Goal: Manage account settings

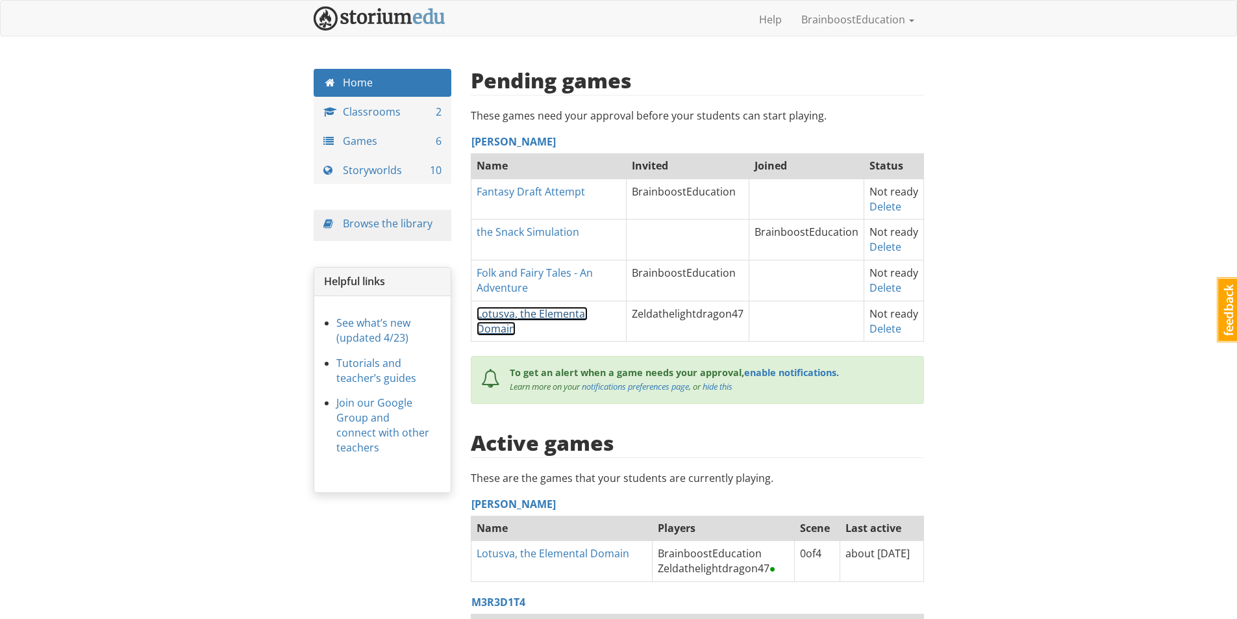
click at [538, 314] on link "Lotusva, the Elemental Domain" at bounding box center [532, 321] width 111 height 29
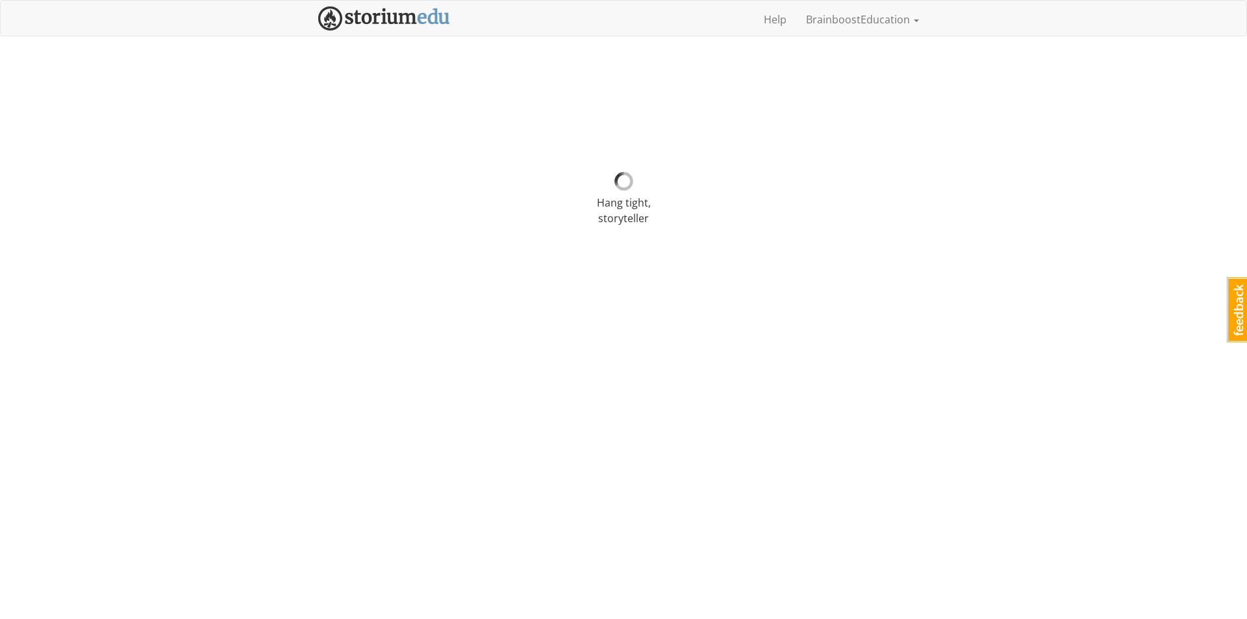
select select "21xa23"
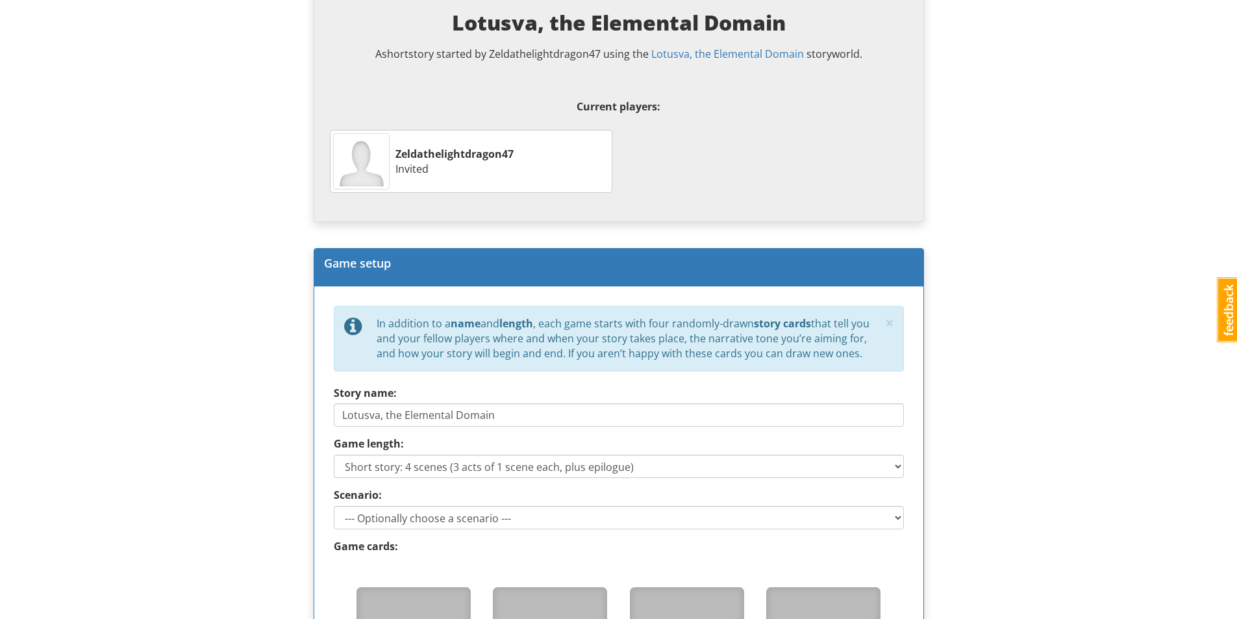
scroll to position [520, 0]
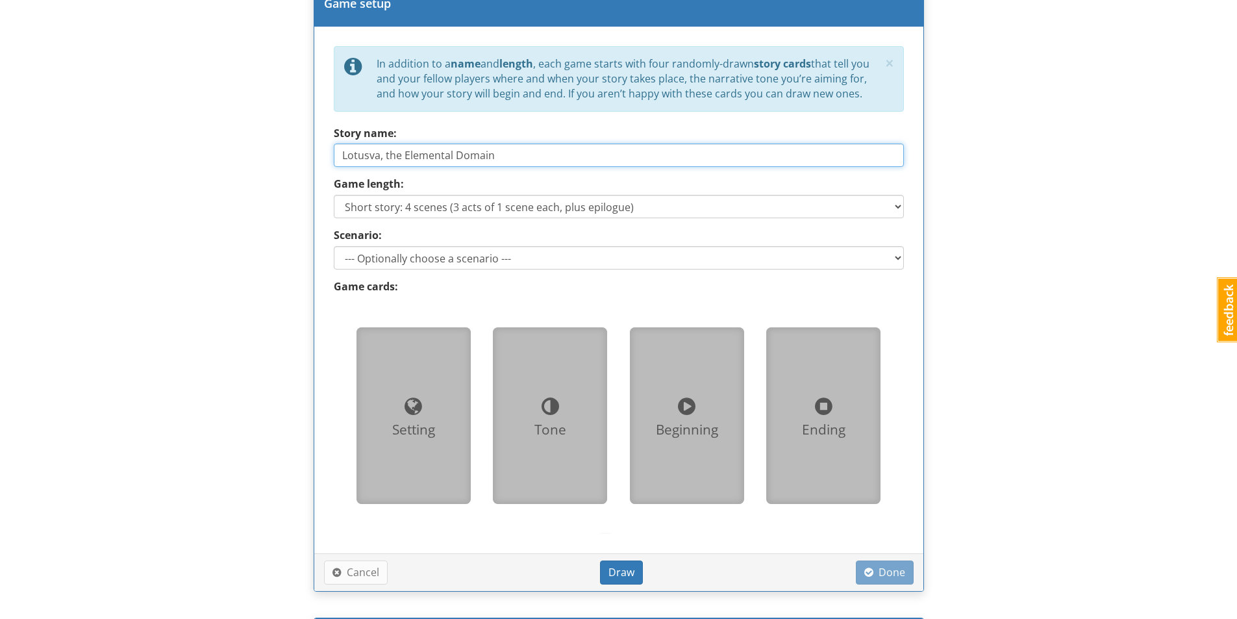
click at [522, 159] on input "Lotusva, the Elemental Domain" at bounding box center [619, 155] width 570 height 23
click at [746, 214] on select "Short story: 4 scenes (3 acts of 1 scene each, plus epilogue) Medium story: 7 s…" at bounding box center [619, 206] width 570 height 23
click at [988, 301] on div "brainboosteducation BrainboostEducation 1 Toggle navigation Help BrainboostEduc…" at bounding box center [618, 254] width 1237 height 1549
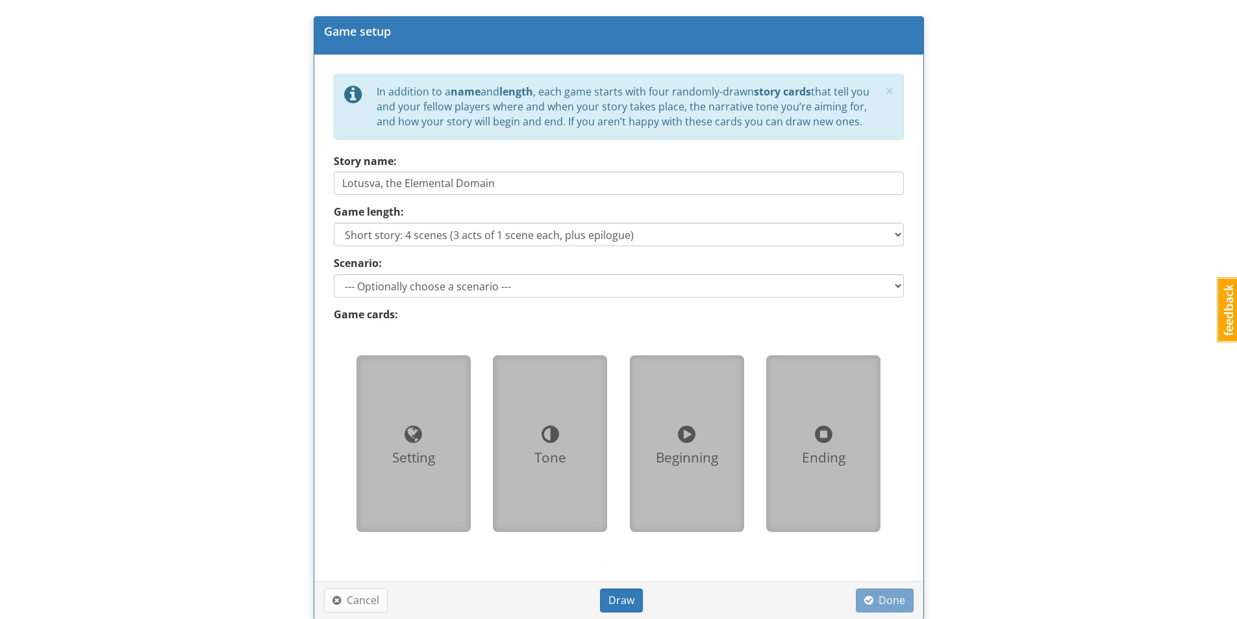
scroll to position [585, 0]
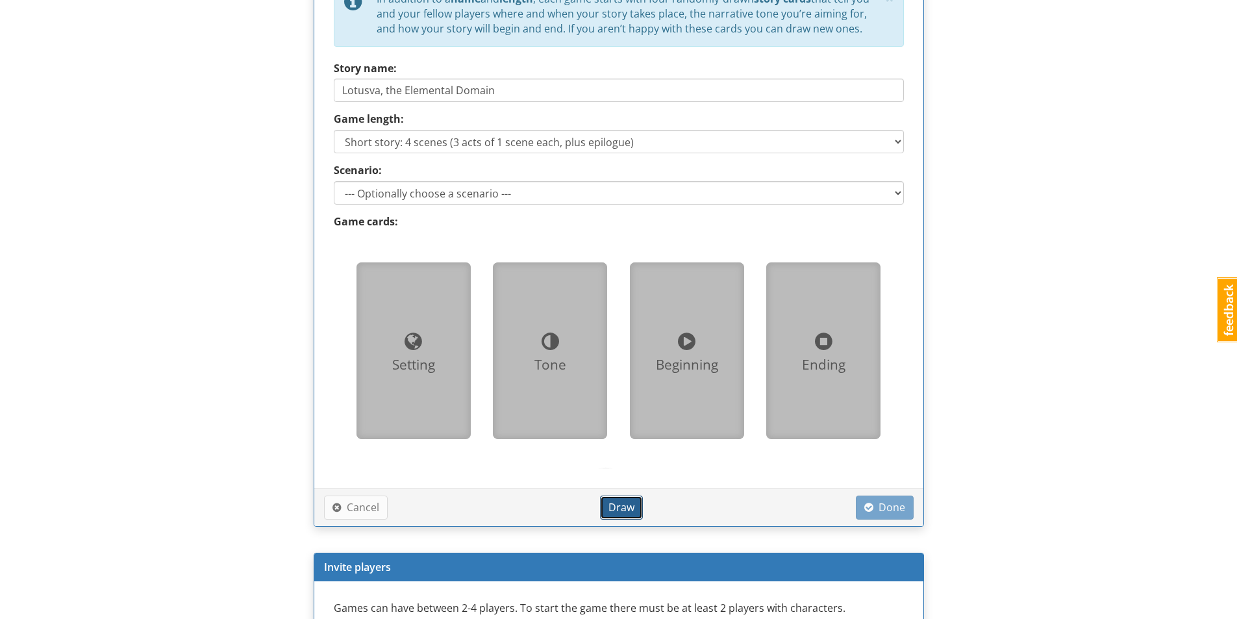
click at [629, 503] on span "Draw" at bounding box center [622, 507] width 26 height 14
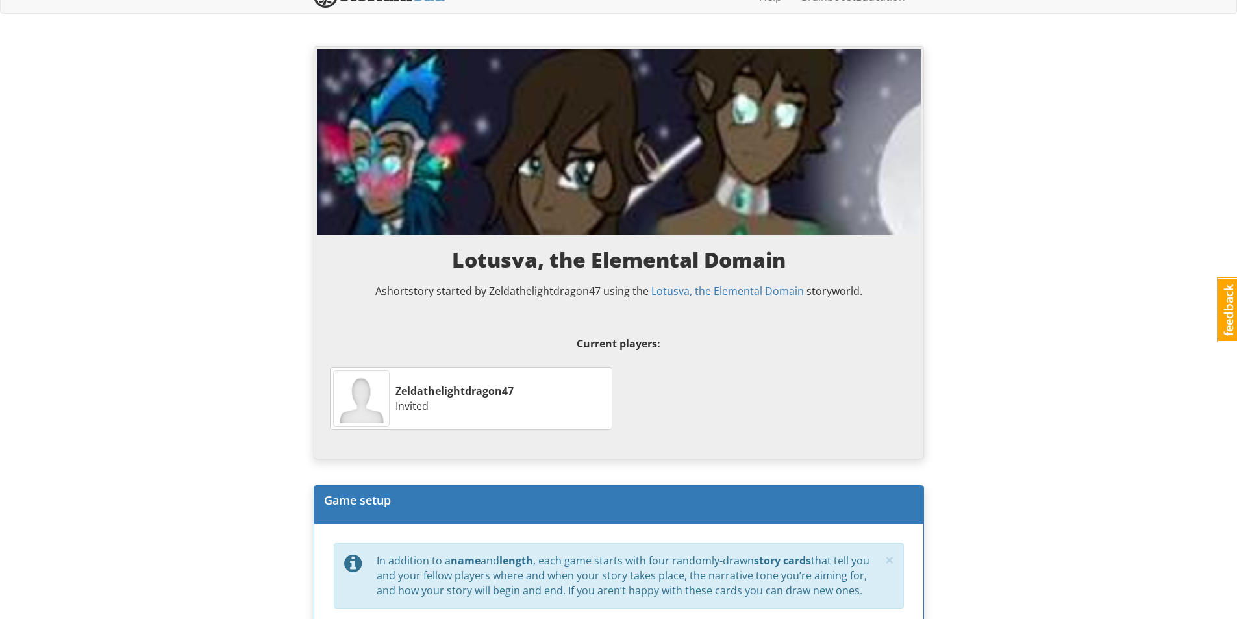
scroll to position [0, 0]
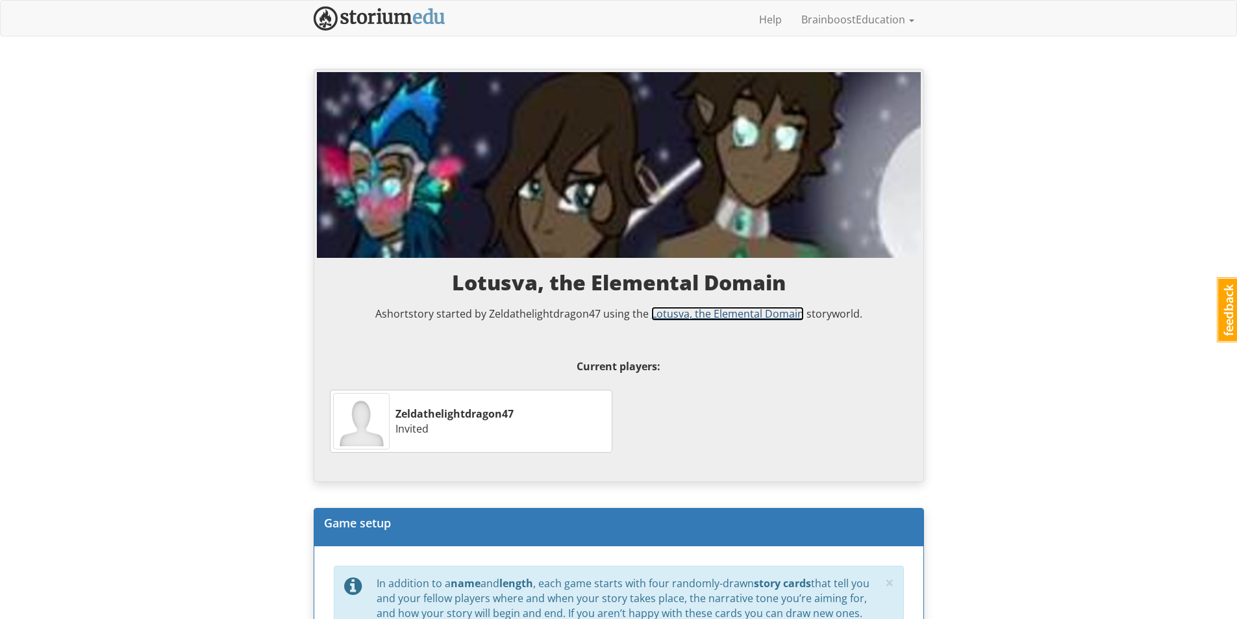
click at [735, 316] on link "Lotusva, the Elemental Domain" at bounding box center [727, 314] width 153 height 14
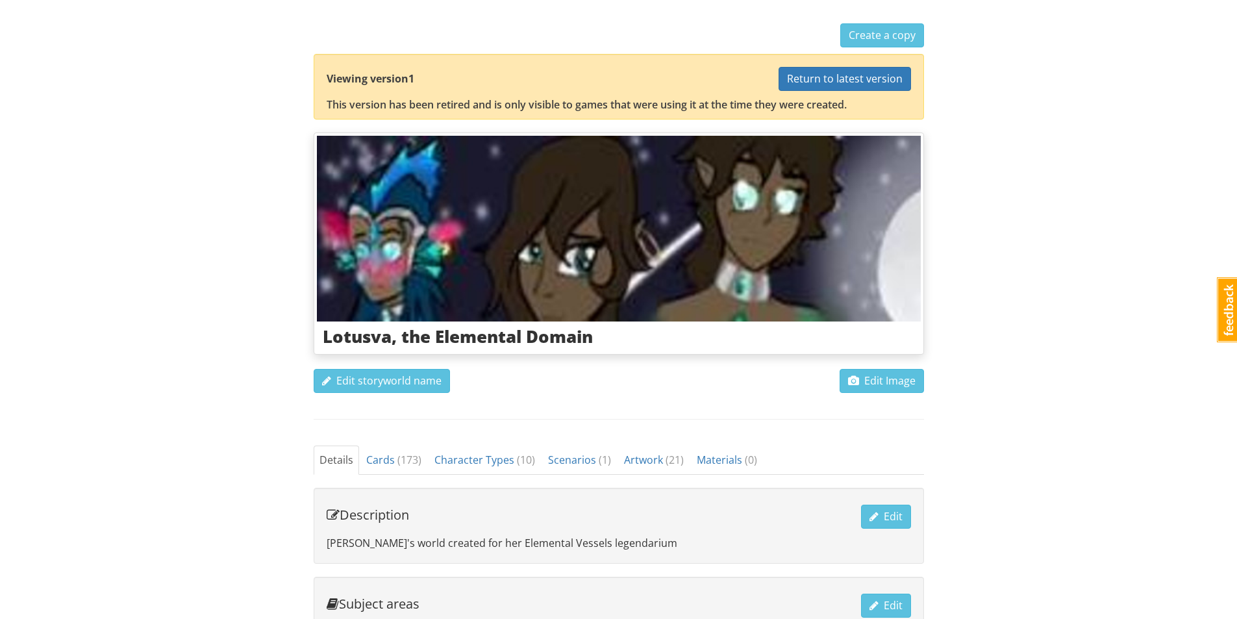
scroll to position [195, 0]
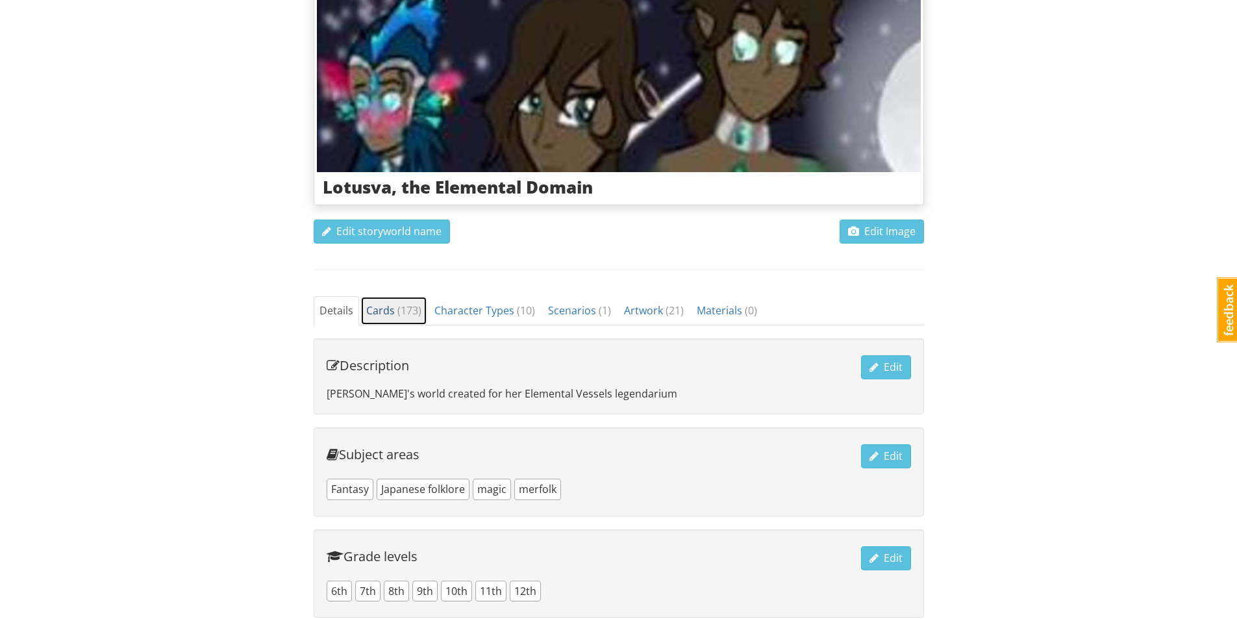
click at [408, 314] on span "( 173 )" at bounding box center [409, 310] width 24 height 14
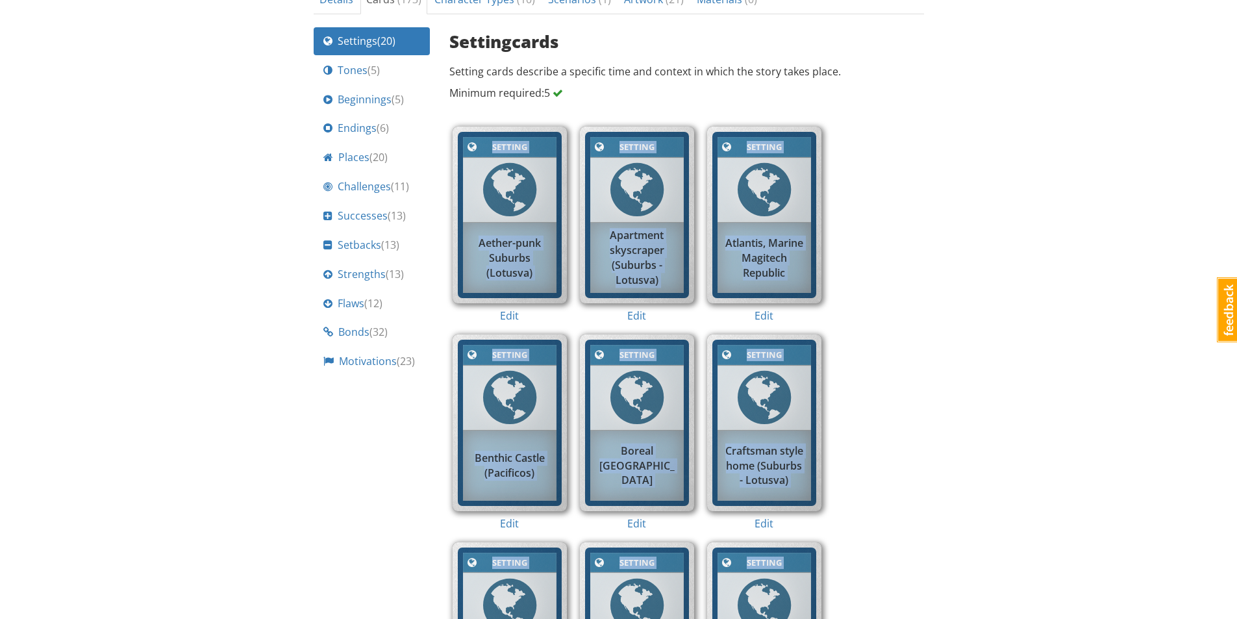
scroll to position [376, 0]
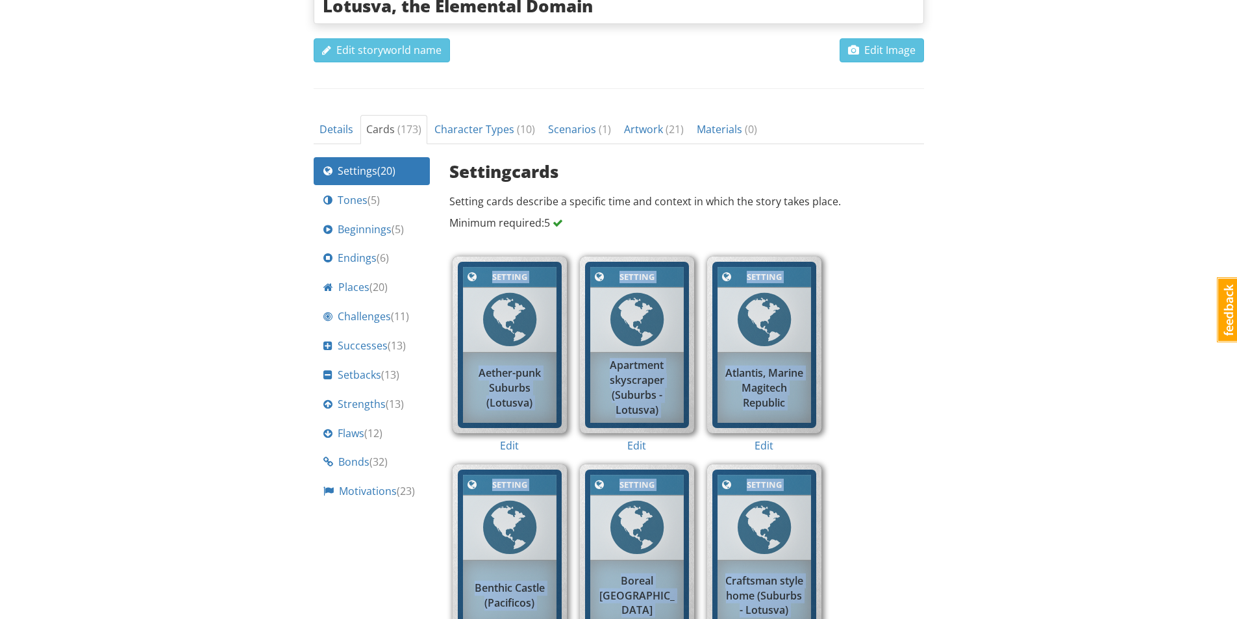
drag, startPoint x: 798, startPoint y: 511, endPoint x: 481, endPoint y: 272, distance: 397.0
click at [379, 203] on span "( 5 )" at bounding box center [374, 200] width 12 height 14
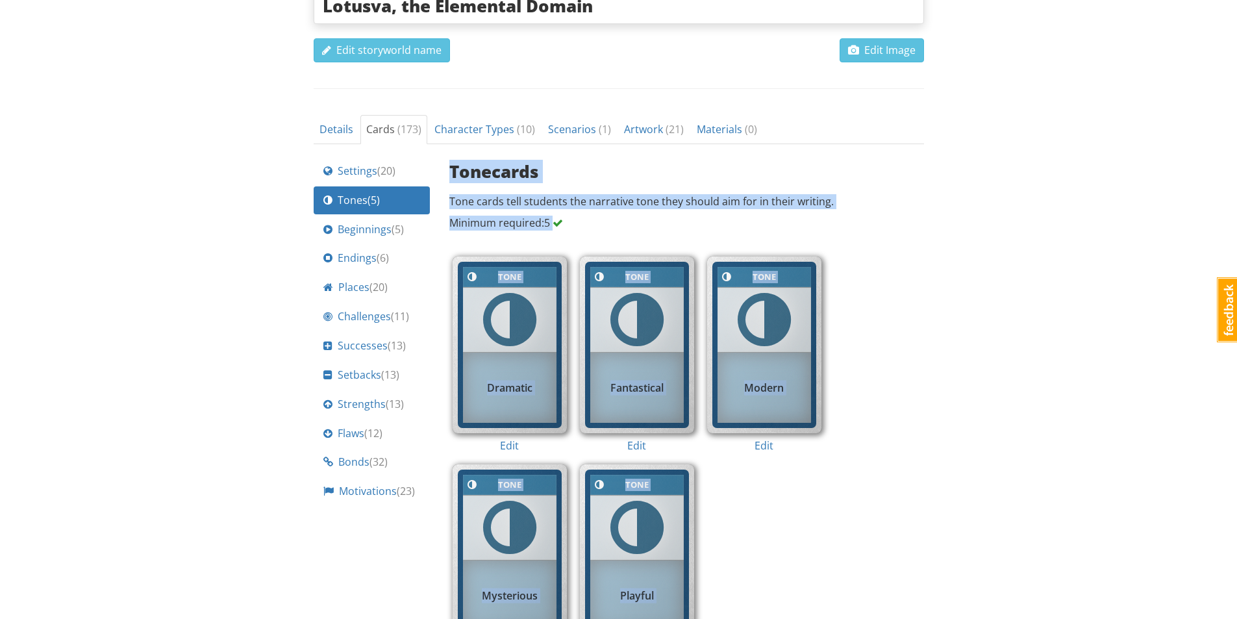
click at [813, 516] on div "Tone Tone Dramatic Edit Tone Tone Fantastical Edit Tone Tone Modern Edit Tone T…" at bounding box center [686, 457] width 481 height 415
click at [353, 231] on span "Beginnings ( 5 )" at bounding box center [371, 229] width 66 height 15
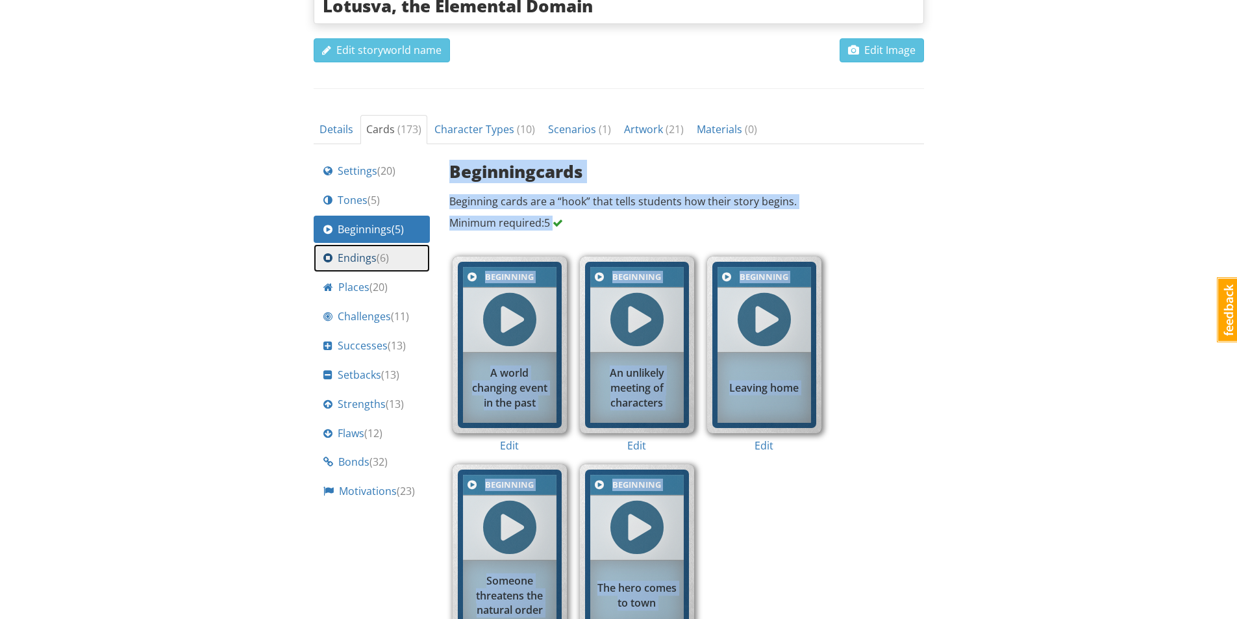
click at [357, 258] on span "Endings ( 6 )" at bounding box center [363, 258] width 51 height 15
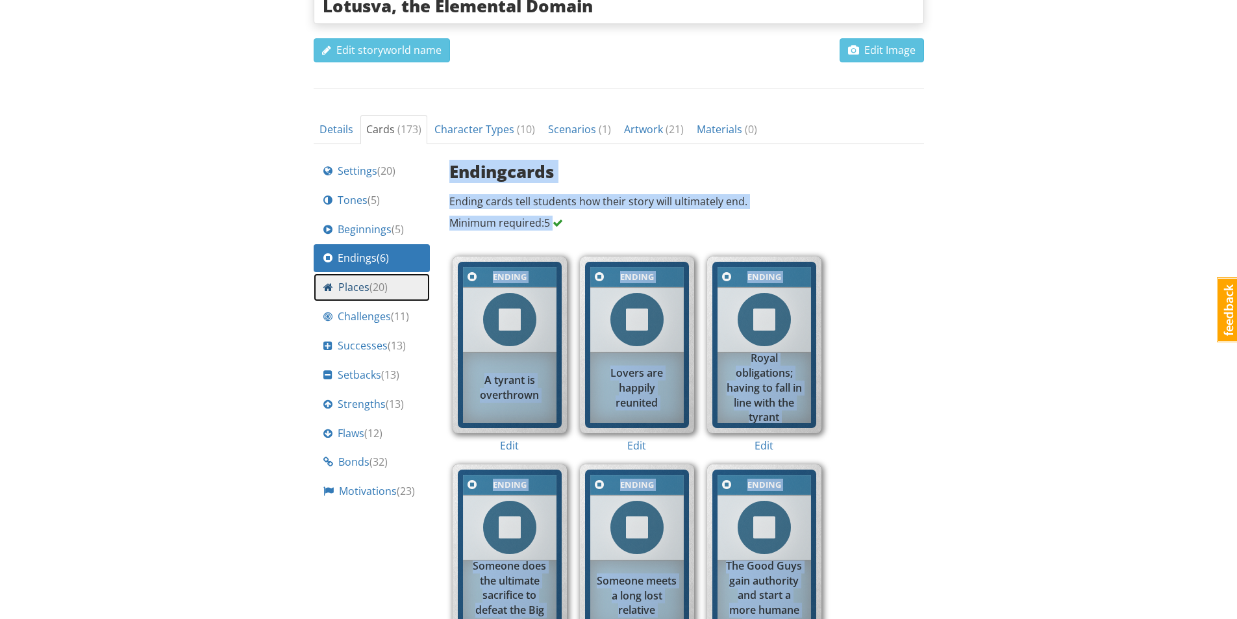
click at [357, 284] on span "Places ( 20 )" at bounding box center [362, 287] width 49 height 15
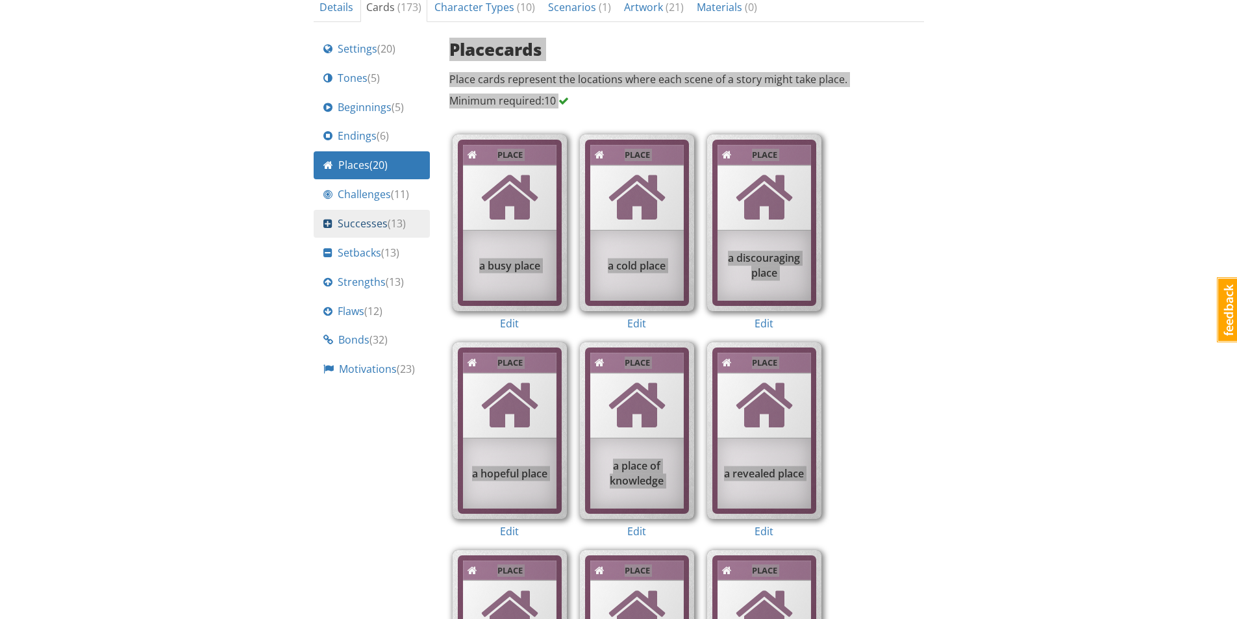
scroll to position [506, 0]
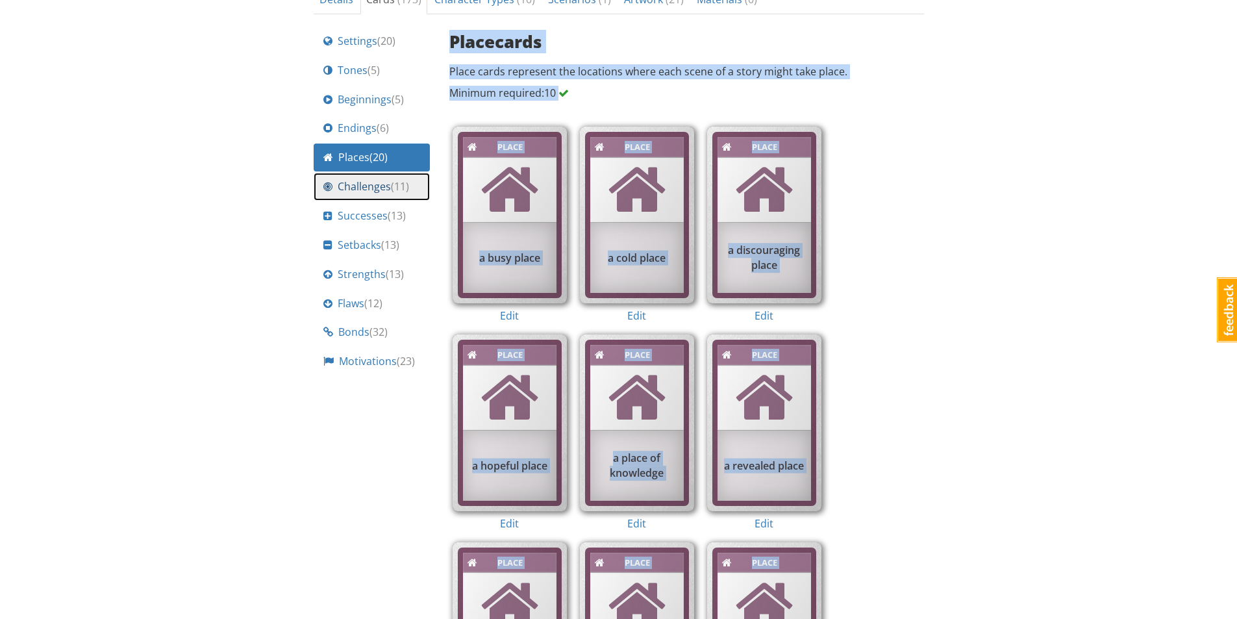
click at [371, 190] on span "Challenges ( 11 )" at bounding box center [373, 186] width 71 height 15
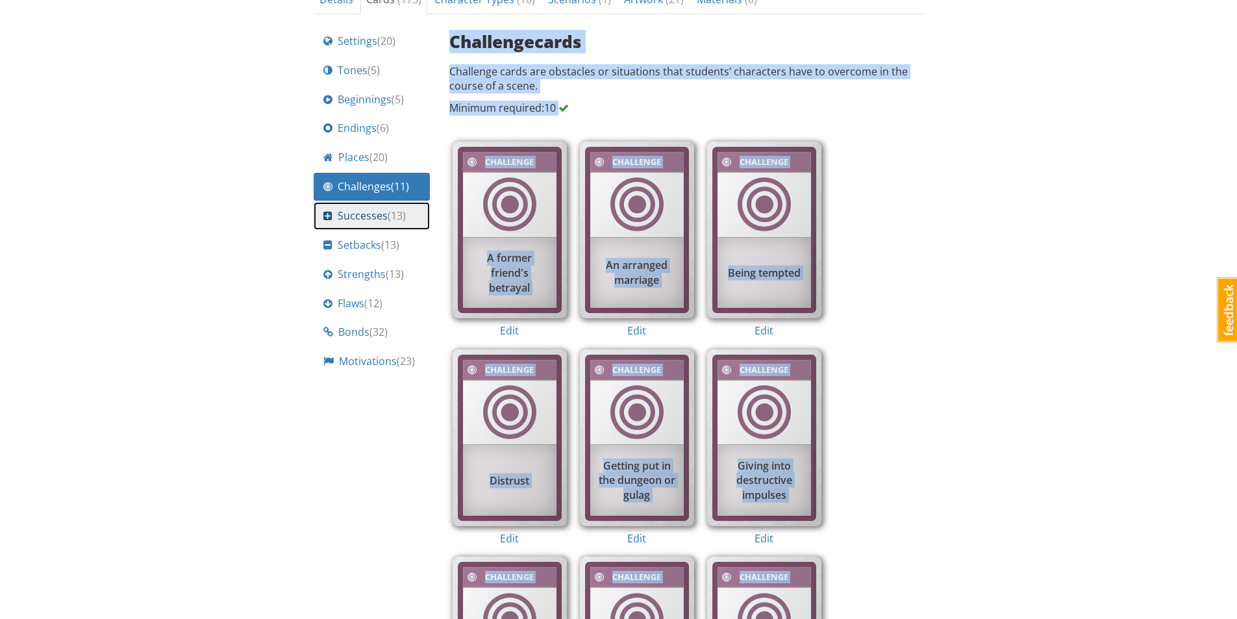
click at [366, 224] on link "Successes ( 13 )" at bounding box center [372, 216] width 116 height 28
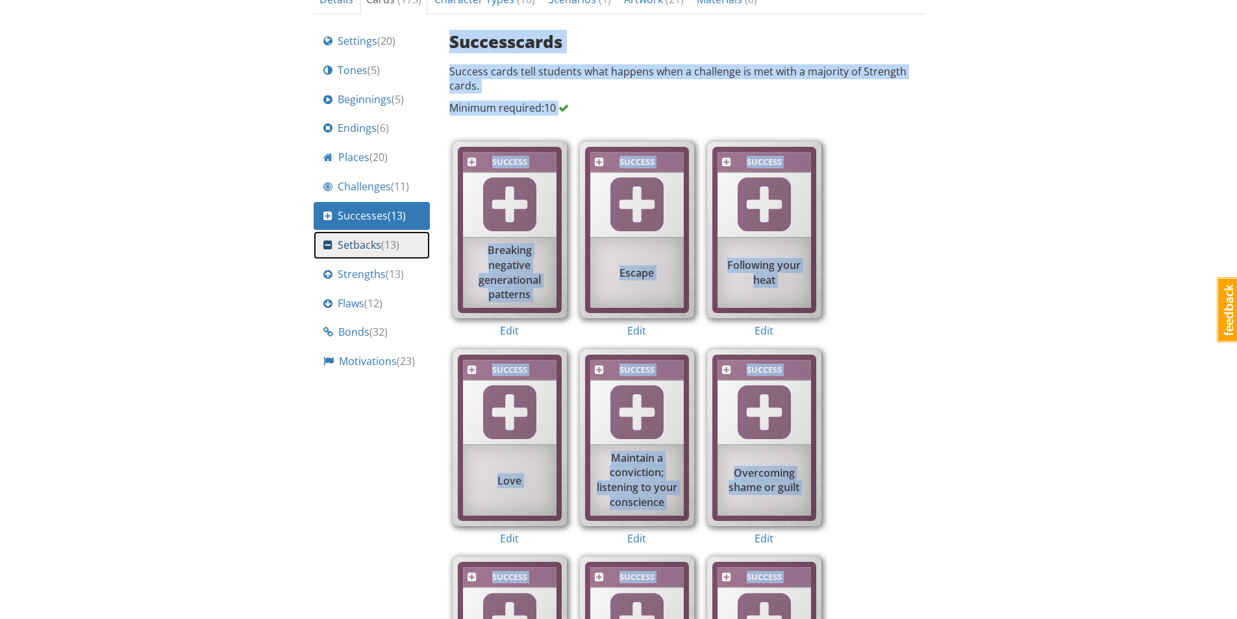
click at [376, 245] on span "Setbacks ( 13 )" at bounding box center [369, 245] width 62 height 15
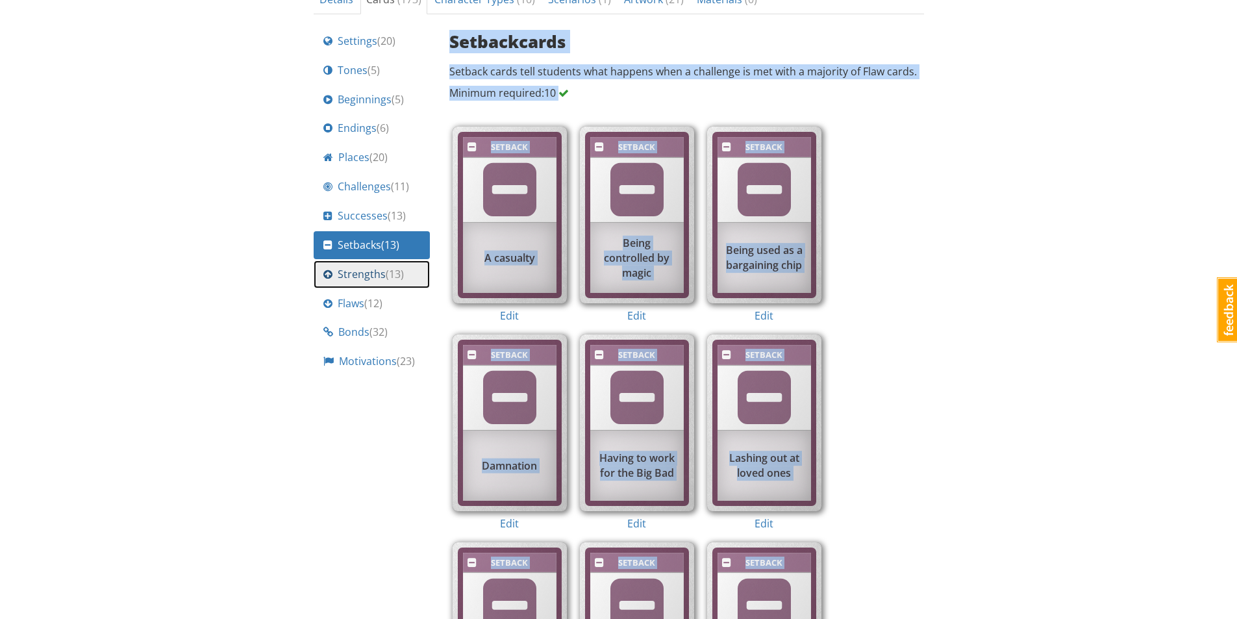
click at [355, 279] on span "Strengths ( 13 )" at bounding box center [371, 274] width 66 height 15
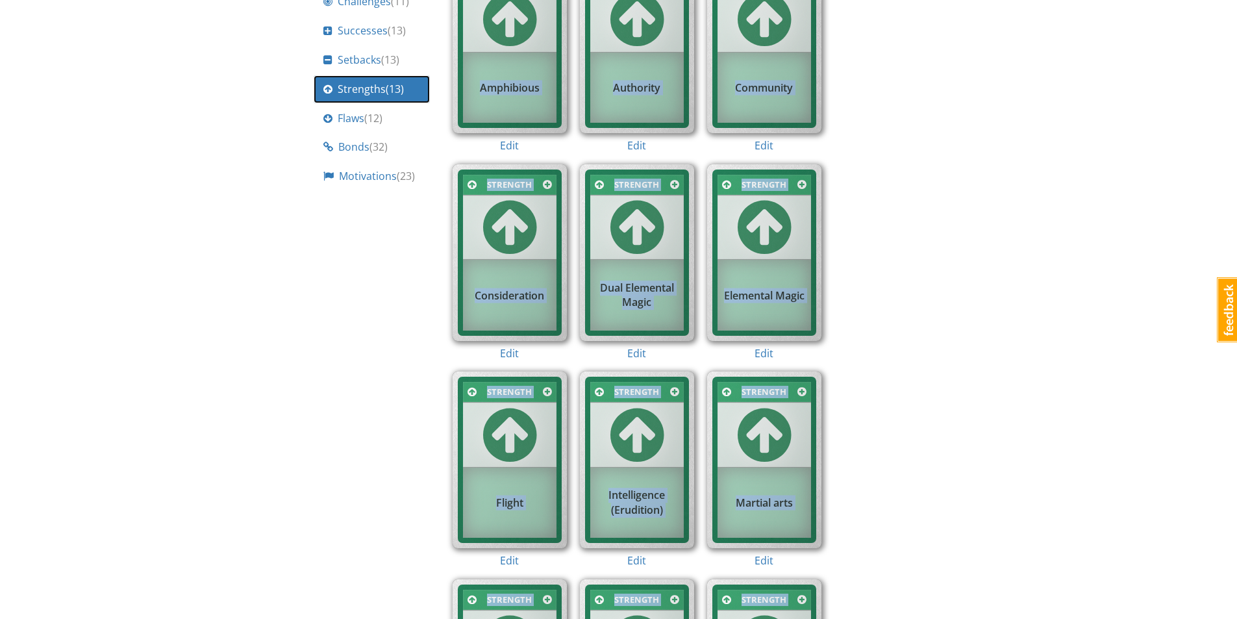
scroll to position [571, 0]
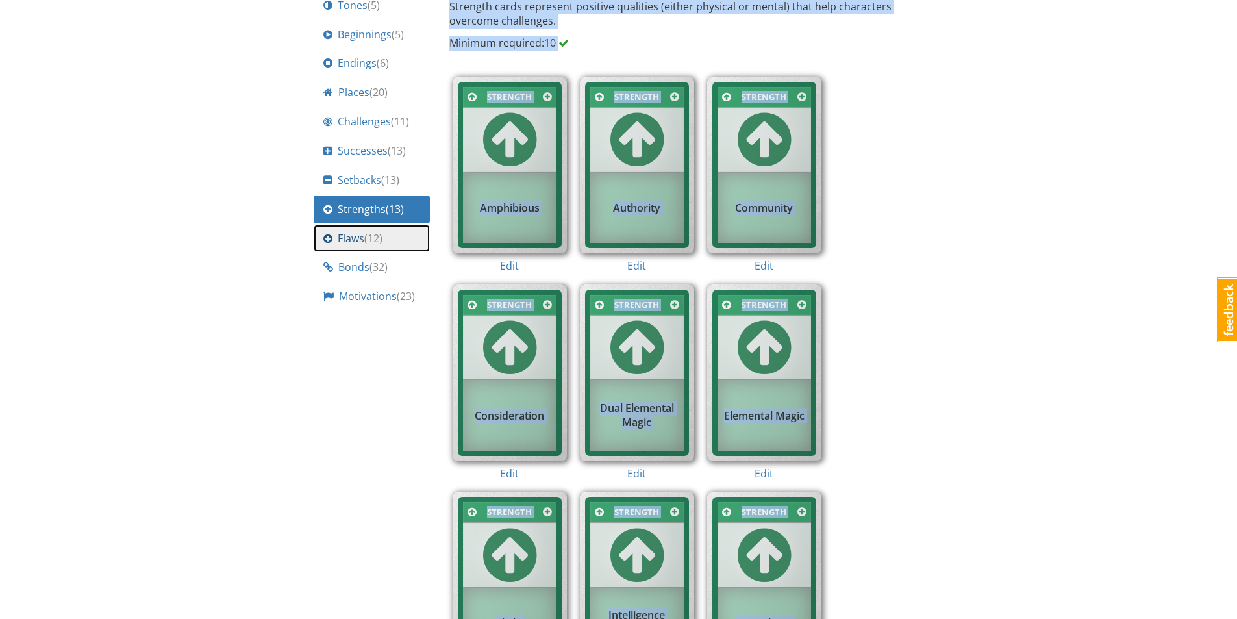
click at [340, 240] on span "Flaws ( 12 )" at bounding box center [360, 238] width 45 height 15
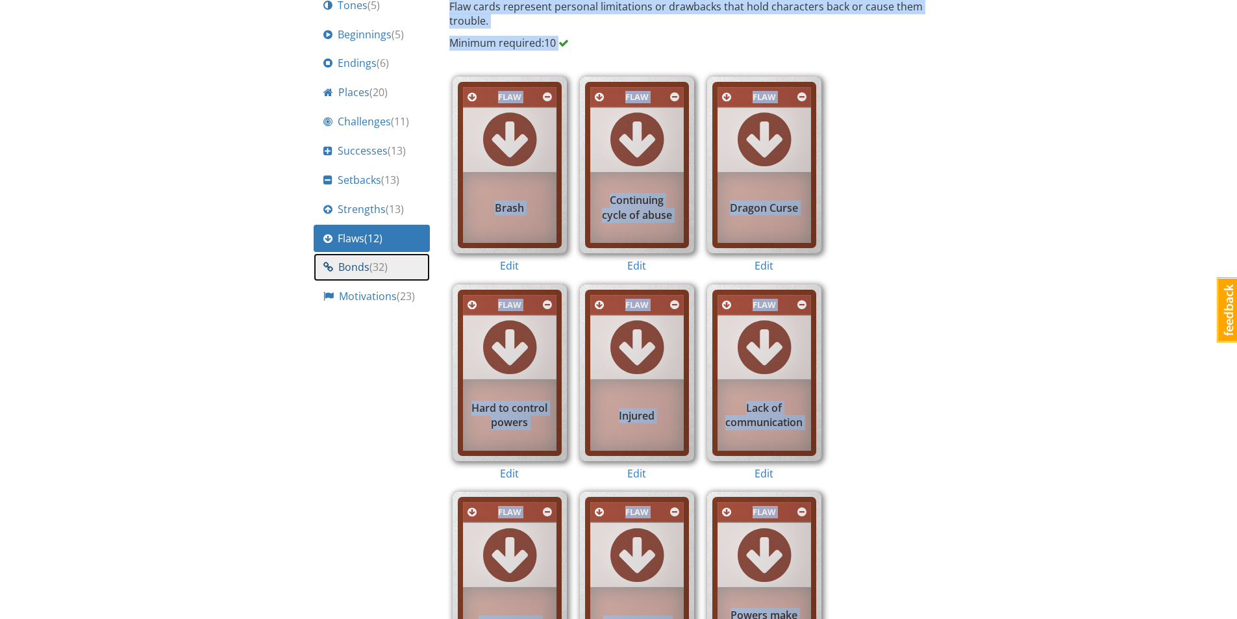
click at [341, 266] on span "Bonds ( 32 )" at bounding box center [362, 267] width 49 height 15
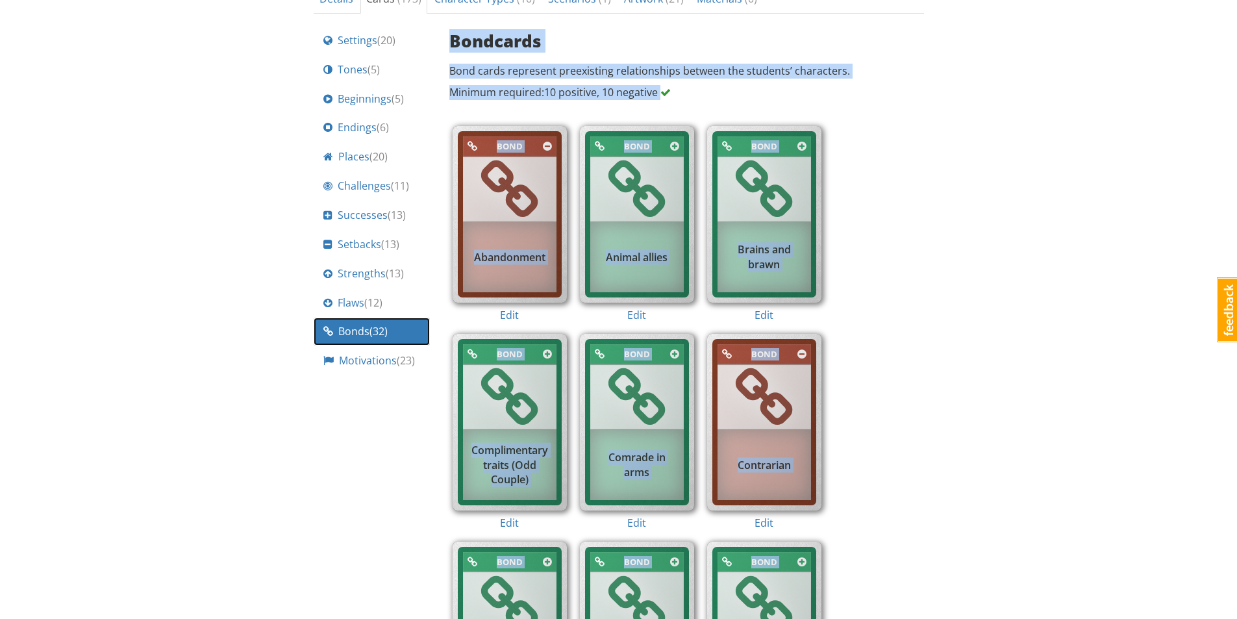
scroll to position [506, 0]
click at [380, 360] on span "Motivations ( 23 )" at bounding box center [377, 361] width 76 height 15
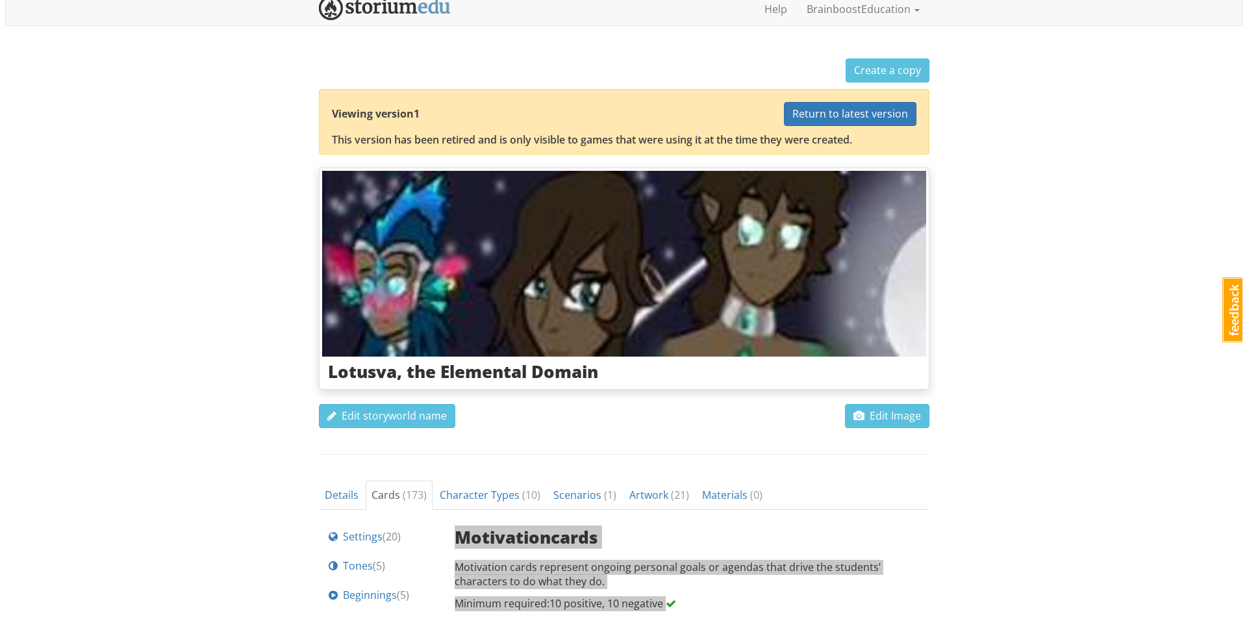
scroll to position [0, 0]
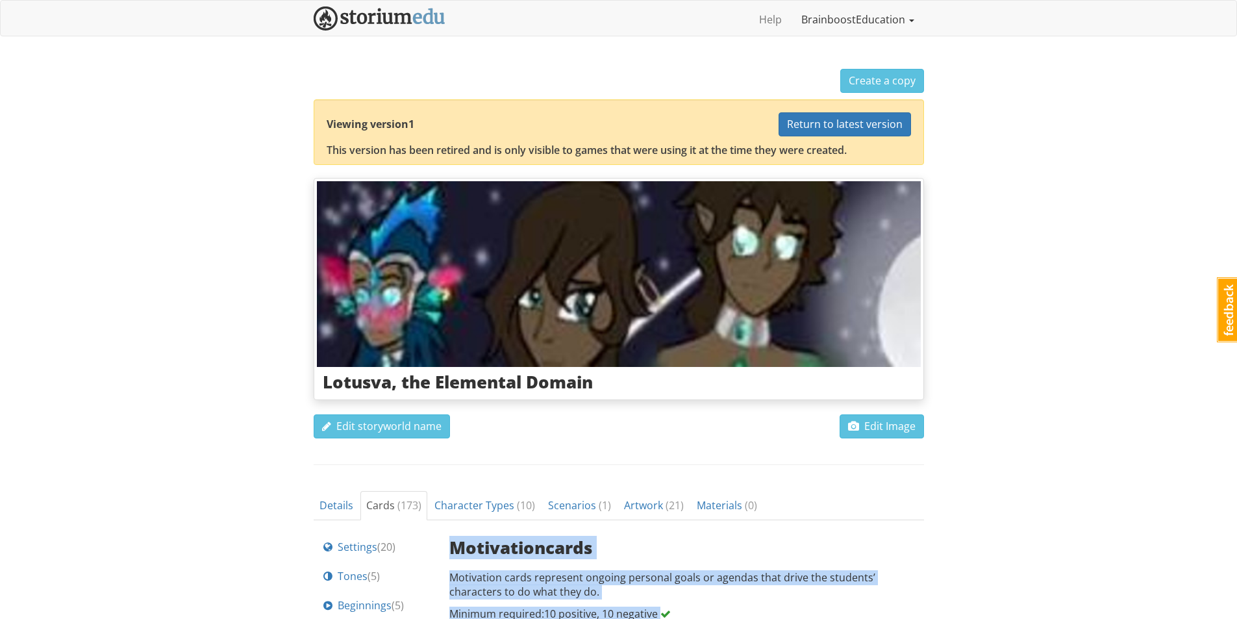
click at [861, 22] on link "BrainboostEducation" at bounding box center [858, 19] width 132 height 32
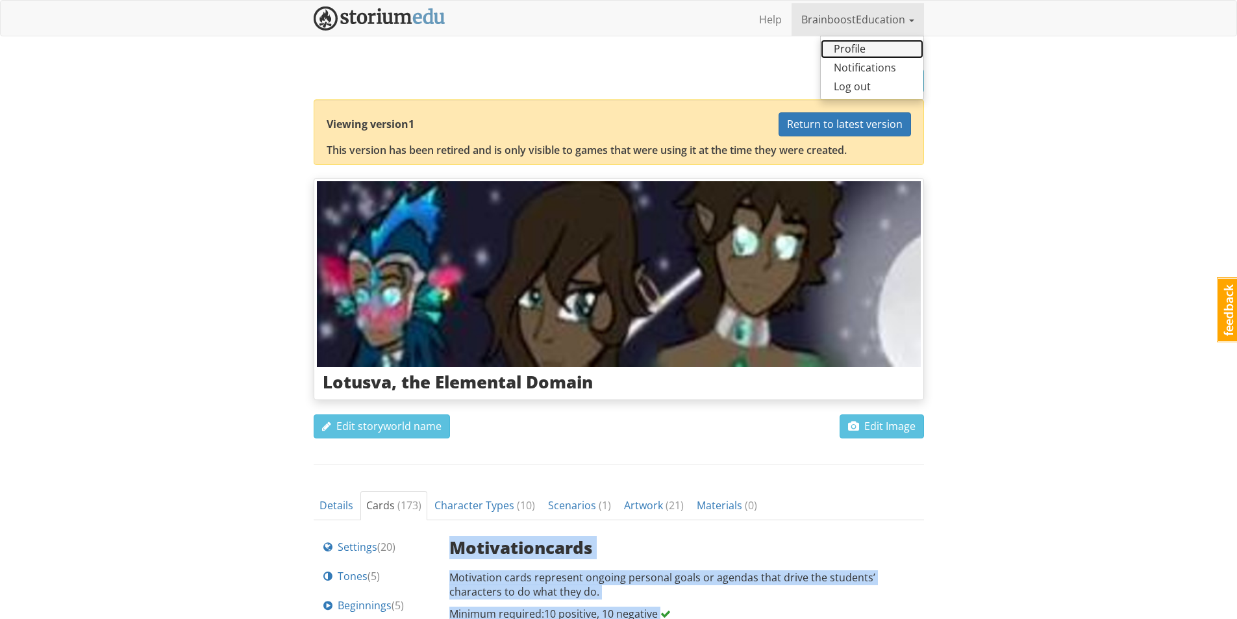
click at [861, 47] on link "Profile" at bounding box center [872, 49] width 103 height 19
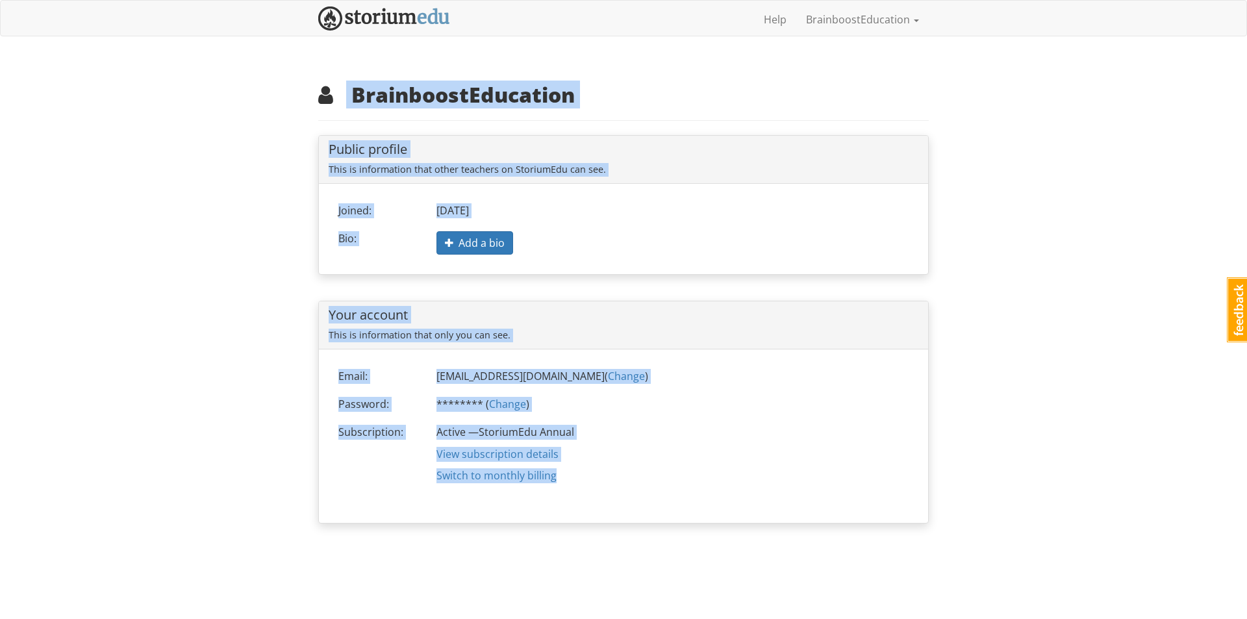
click at [959, 297] on div "brainboosteducation BrainboostEducation 1 Toggle navigation Help BrainboostEduc…" at bounding box center [623, 274] width 1247 height 549
click at [844, 425] on p "Active — StoriumEdu Annual" at bounding box center [672, 432] width 472 height 15
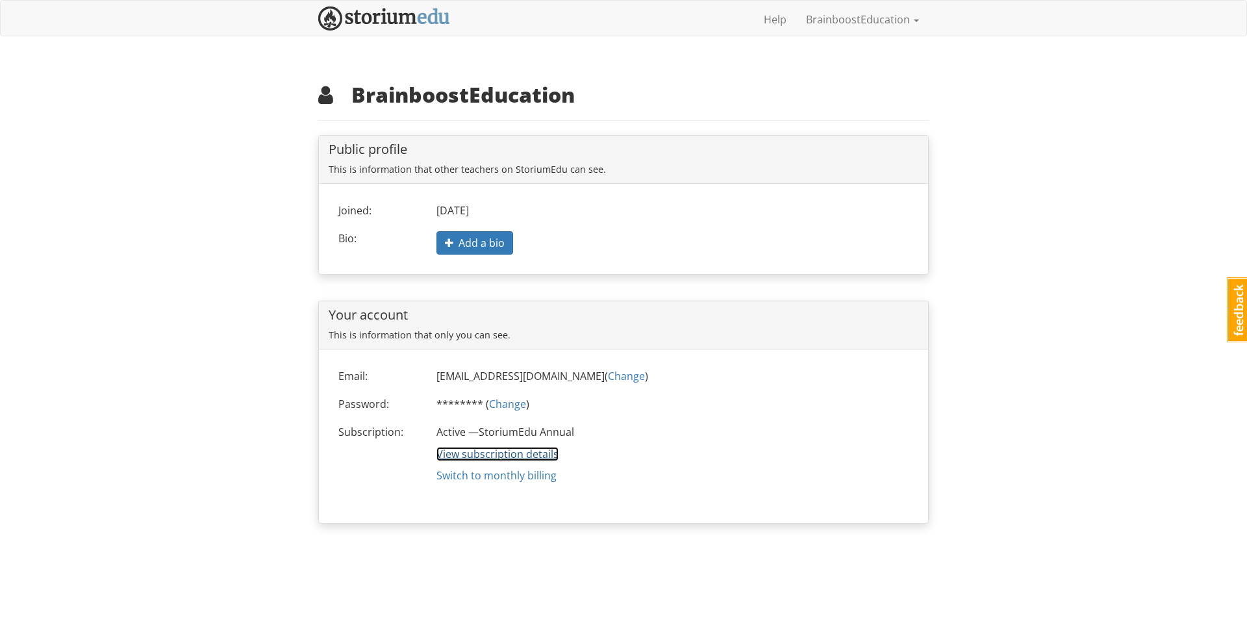
click at [527, 456] on link "View subscription details" at bounding box center [497, 454] width 122 height 14
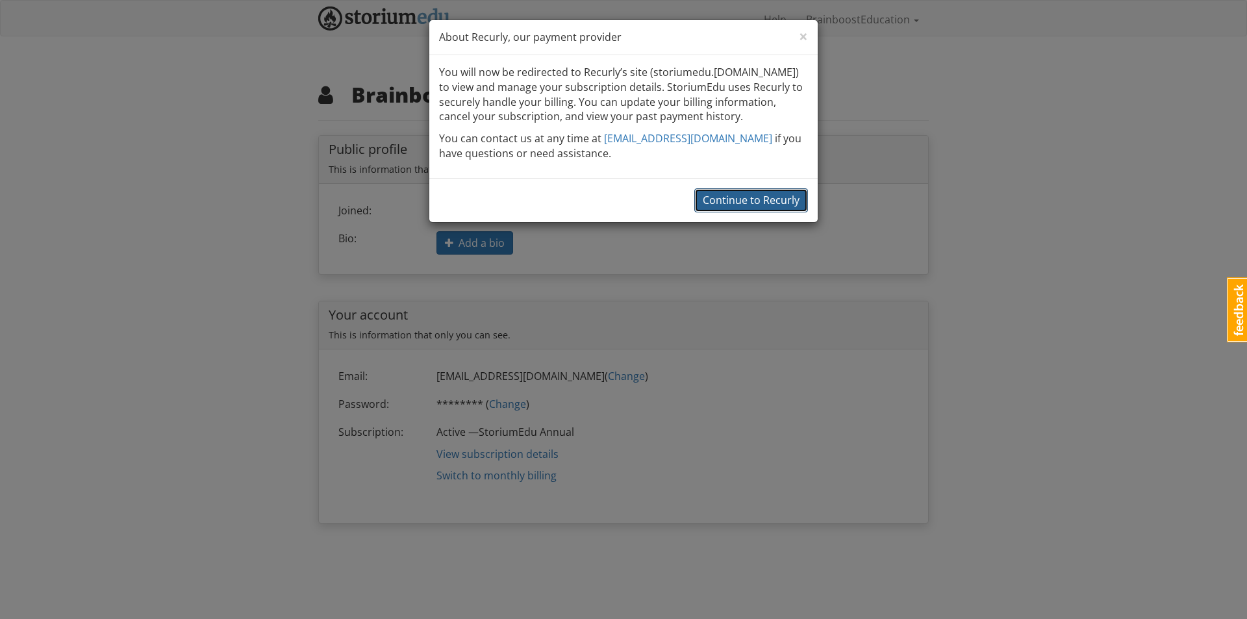
click at [774, 201] on span "Continue to Recurly" at bounding box center [751, 200] width 97 height 14
